Goal: Transaction & Acquisition: Purchase product/service

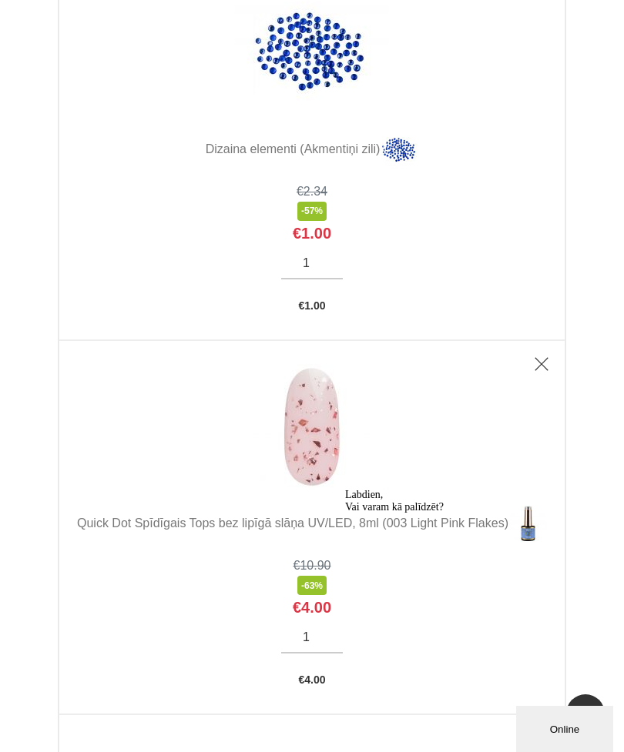
scroll to position [3540, 0]
click at [310, 468] on img at bounding box center [312, 425] width 154 height 125
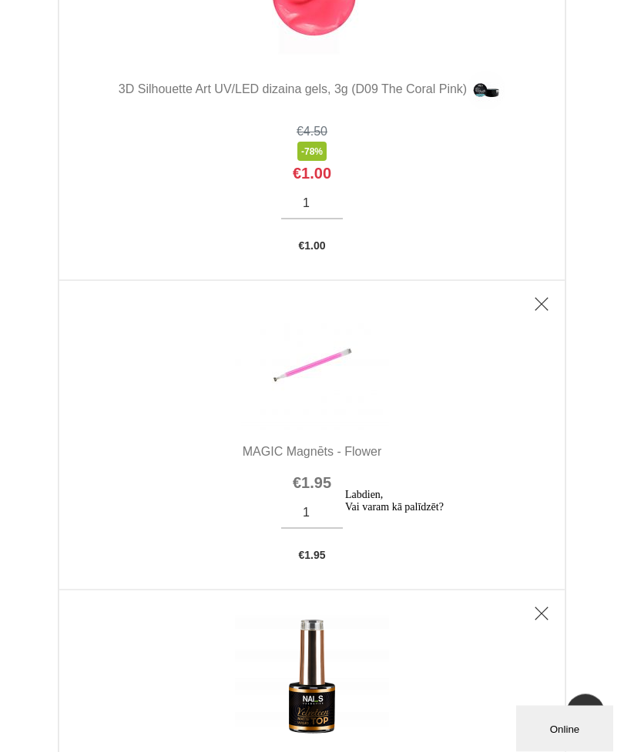
scroll to position [6251, 0]
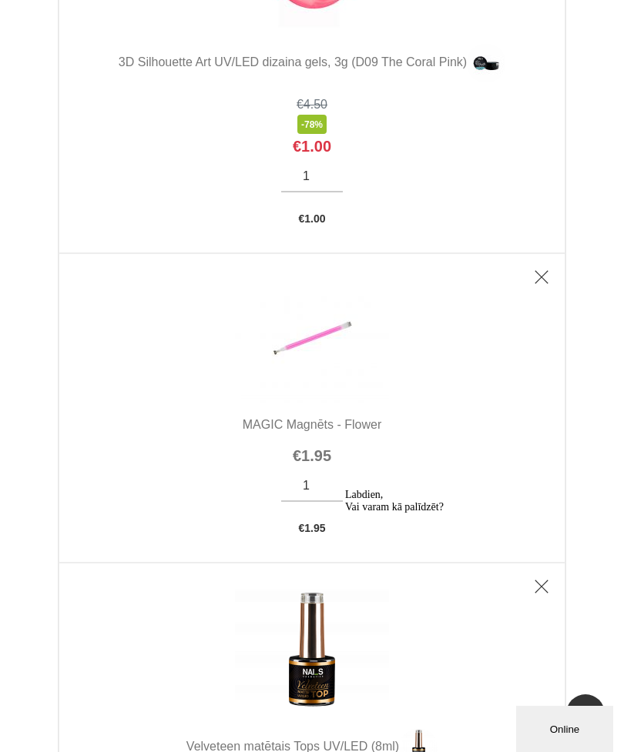
click at [317, 383] on img at bounding box center [312, 340] width 154 height 126
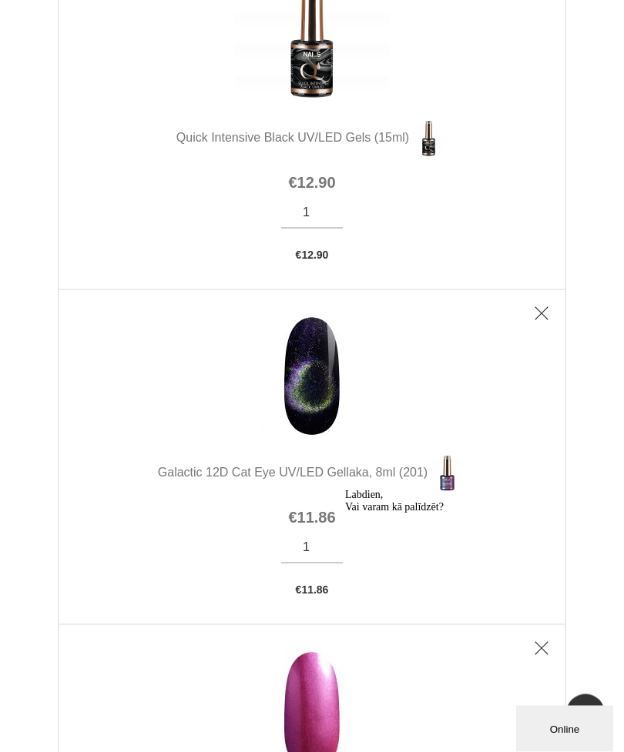
scroll to position [7235, 0]
click at [316, 439] on img at bounding box center [312, 375] width 154 height 125
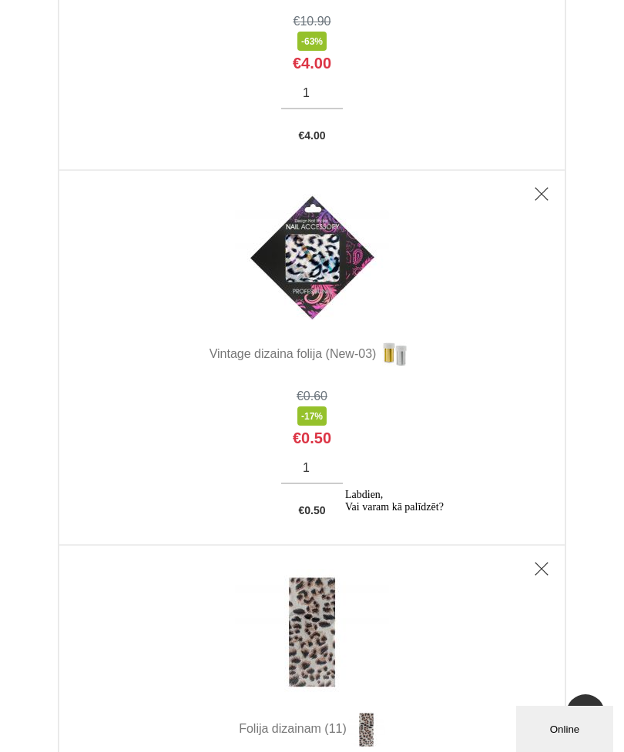
scroll to position [0, 0]
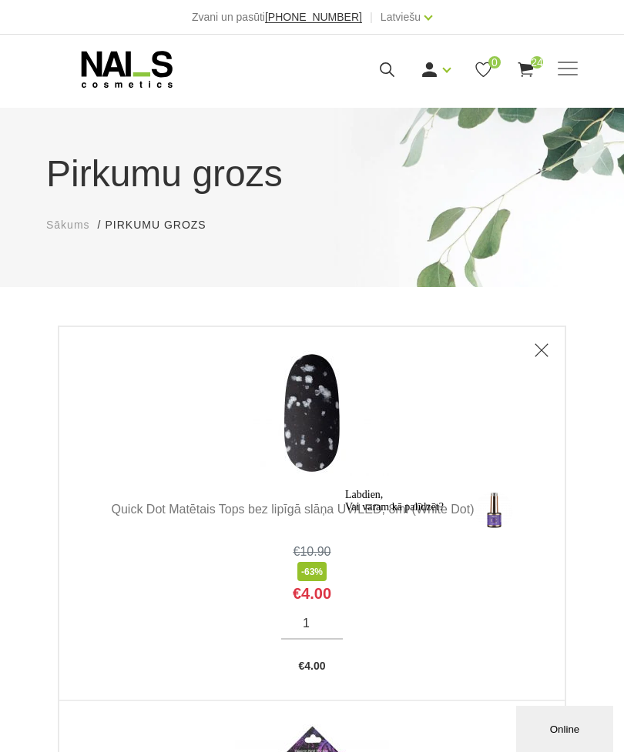
click at [399, 99] on link "Ienākt" at bounding box center [400, 94] width 115 height 31
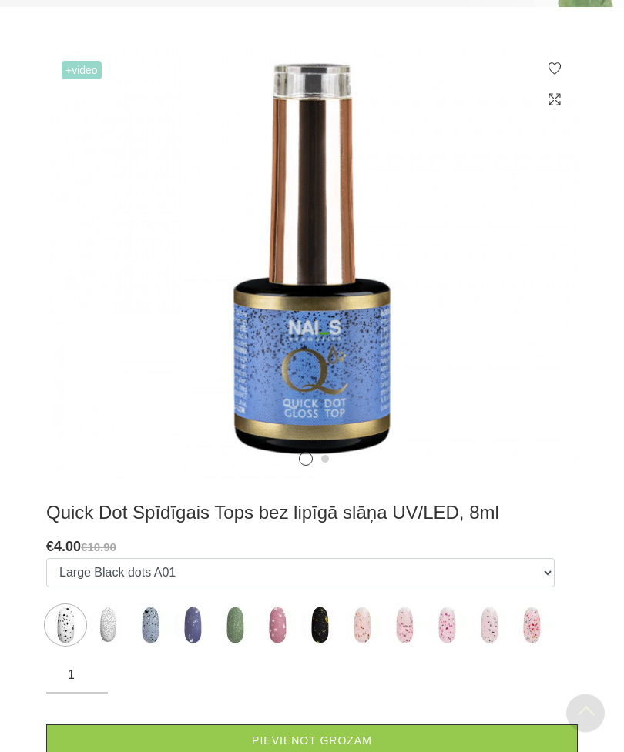
scroll to position [353, 0]
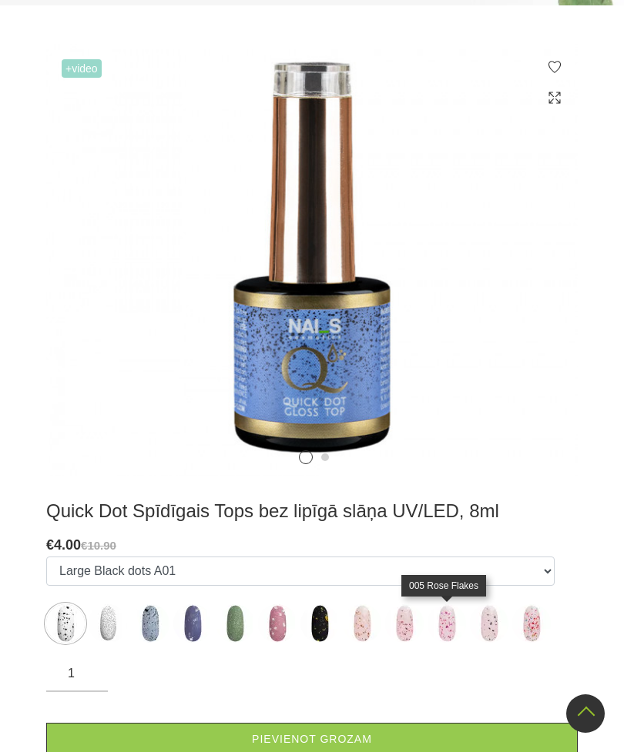
click at [446, 631] on img at bounding box center [446, 623] width 38 height 38
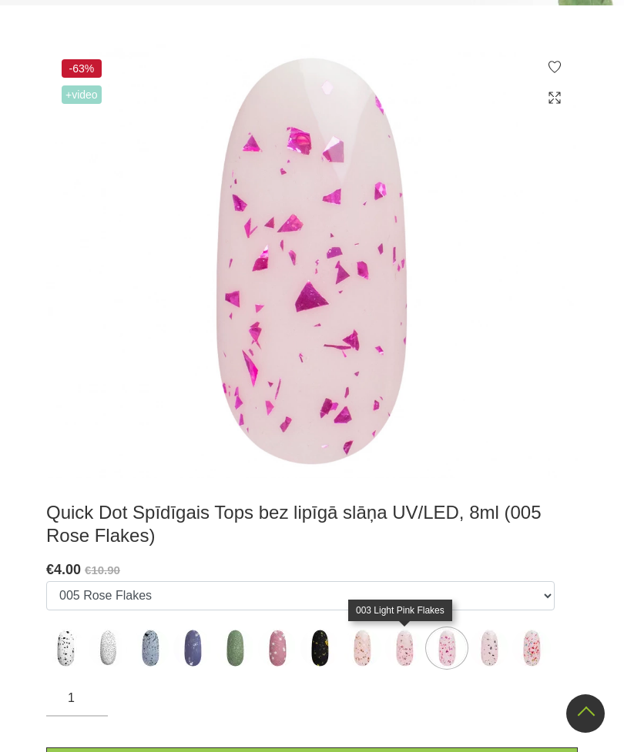
click at [398, 647] on img at bounding box center [404, 648] width 38 height 38
select select "5866"
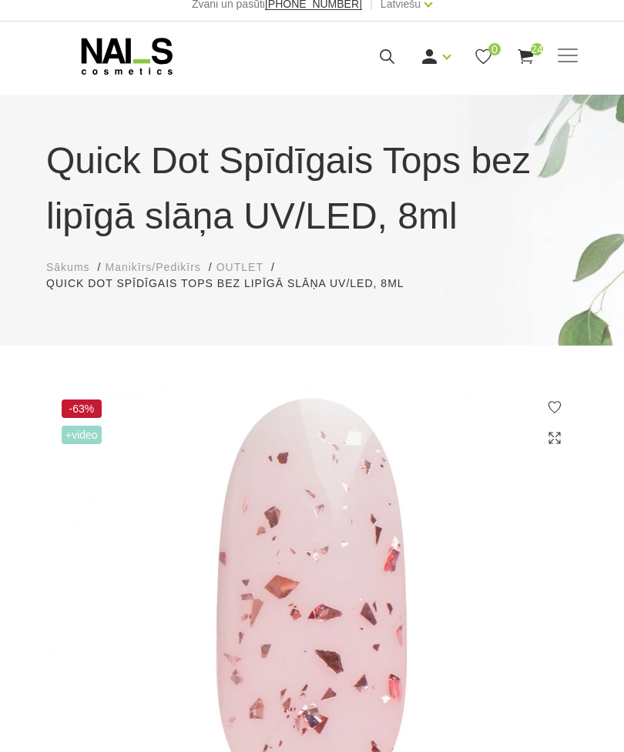
scroll to position [0, 0]
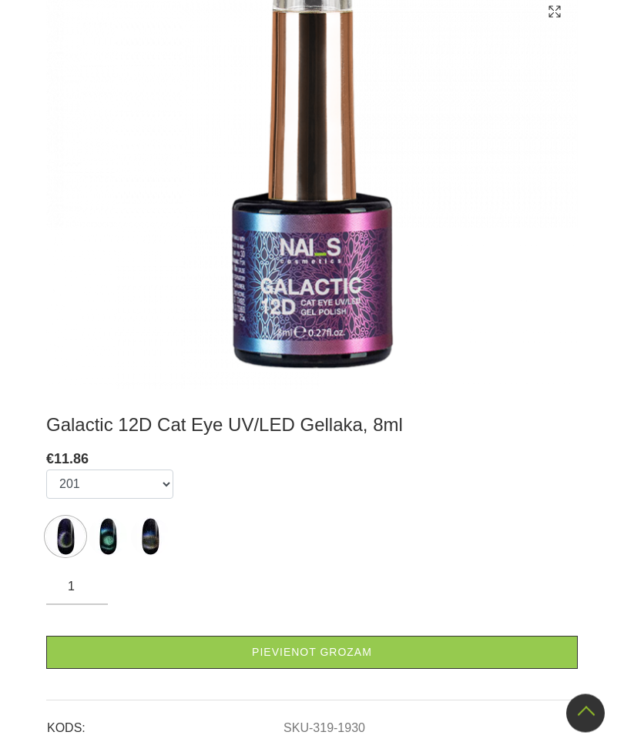
scroll to position [423, 0]
click at [69, 556] on img at bounding box center [65, 536] width 38 height 38
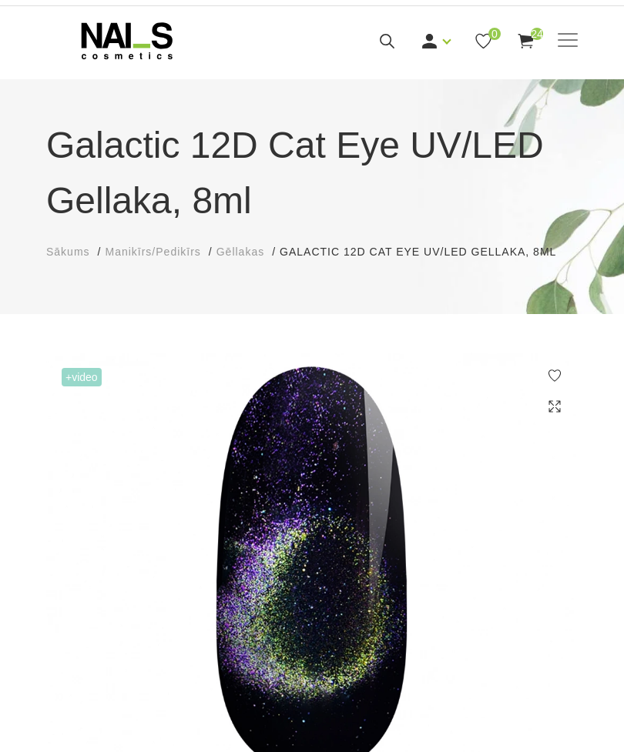
scroll to position [5, 0]
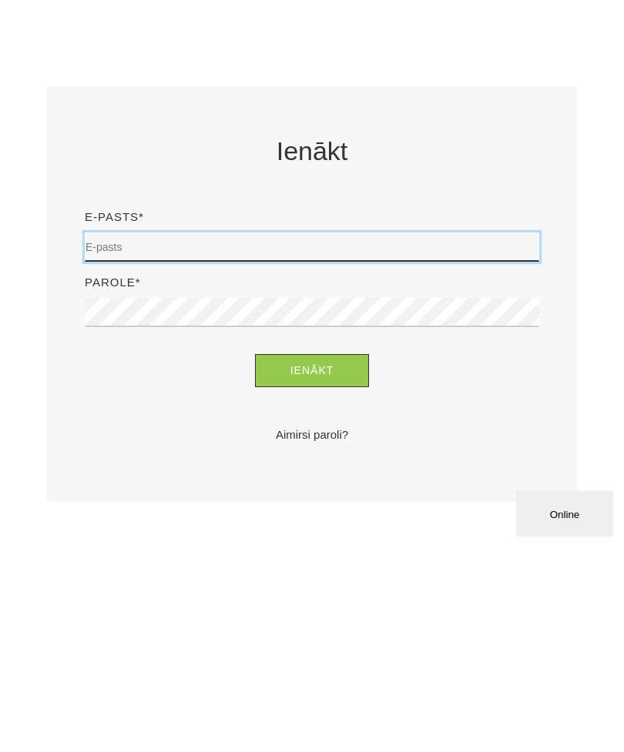
type input "[EMAIL_ADDRESS][DOMAIN_NAME]"
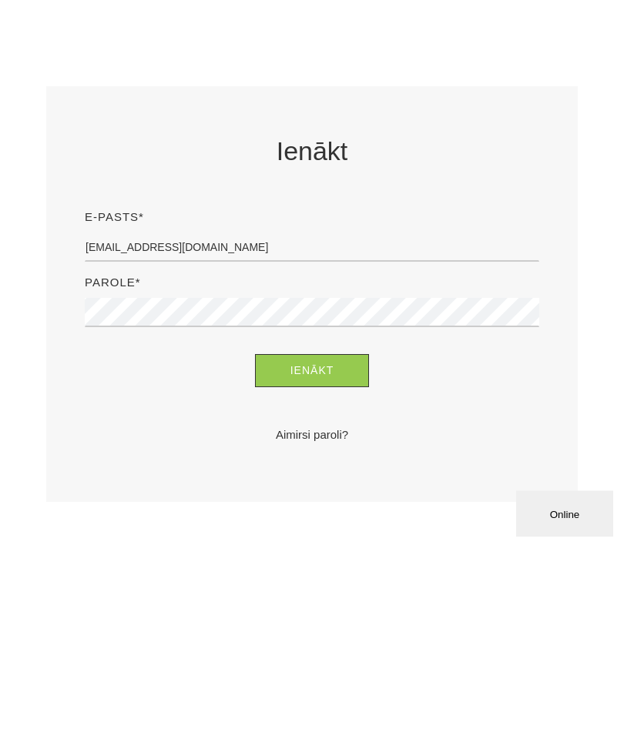
click at [312, 570] on button "Ienākt" at bounding box center [312, 586] width 115 height 33
click at [346, 570] on button "Ienākt" at bounding box center [312, 586] width 115 height 33
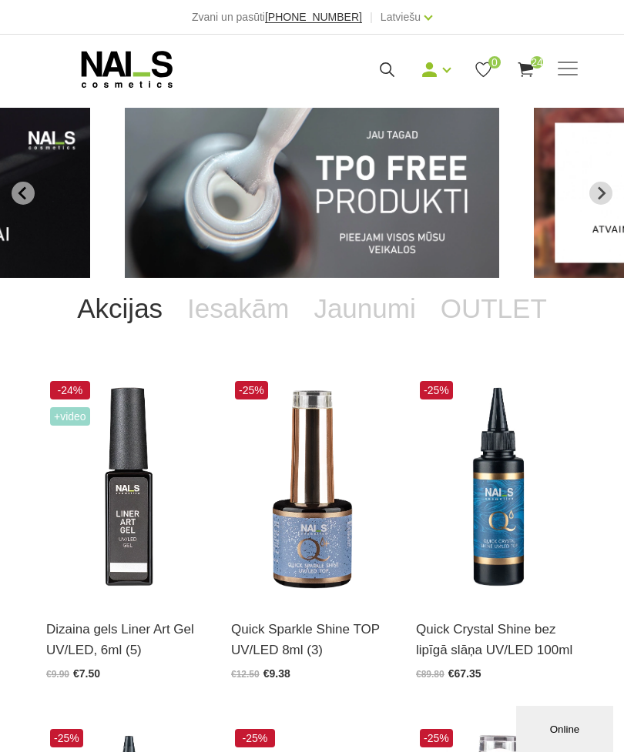
click at [520, 71] on icon at bounding box center [525, 69] width 19 height 19
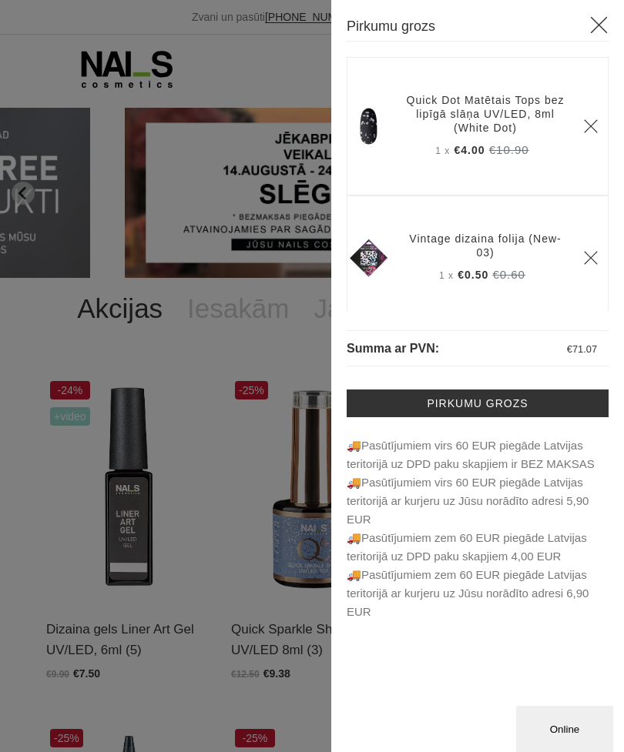
click at [587, 407] on link "Pirkumu grozs" at bounding box center [477, 404] width 262 height 28
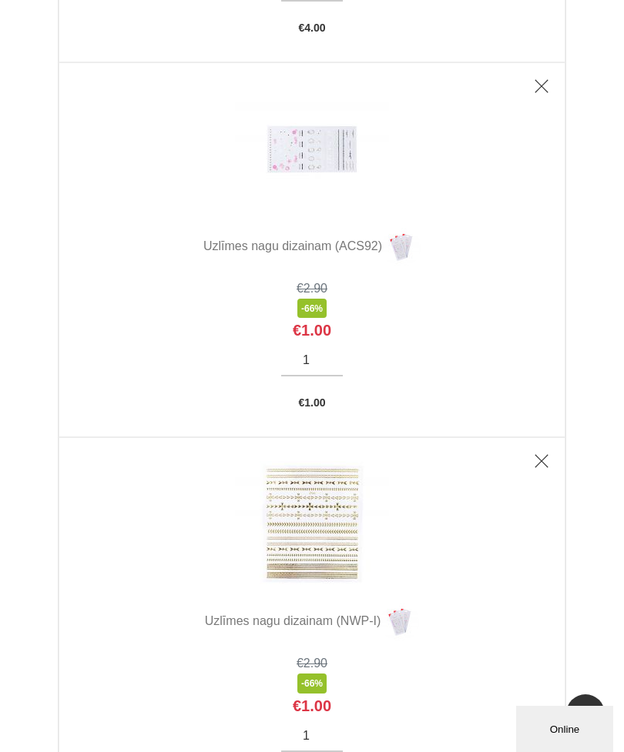
scroll to position [4179, 0]
